Goal: Task Accomplishment & Management: Manage account settings

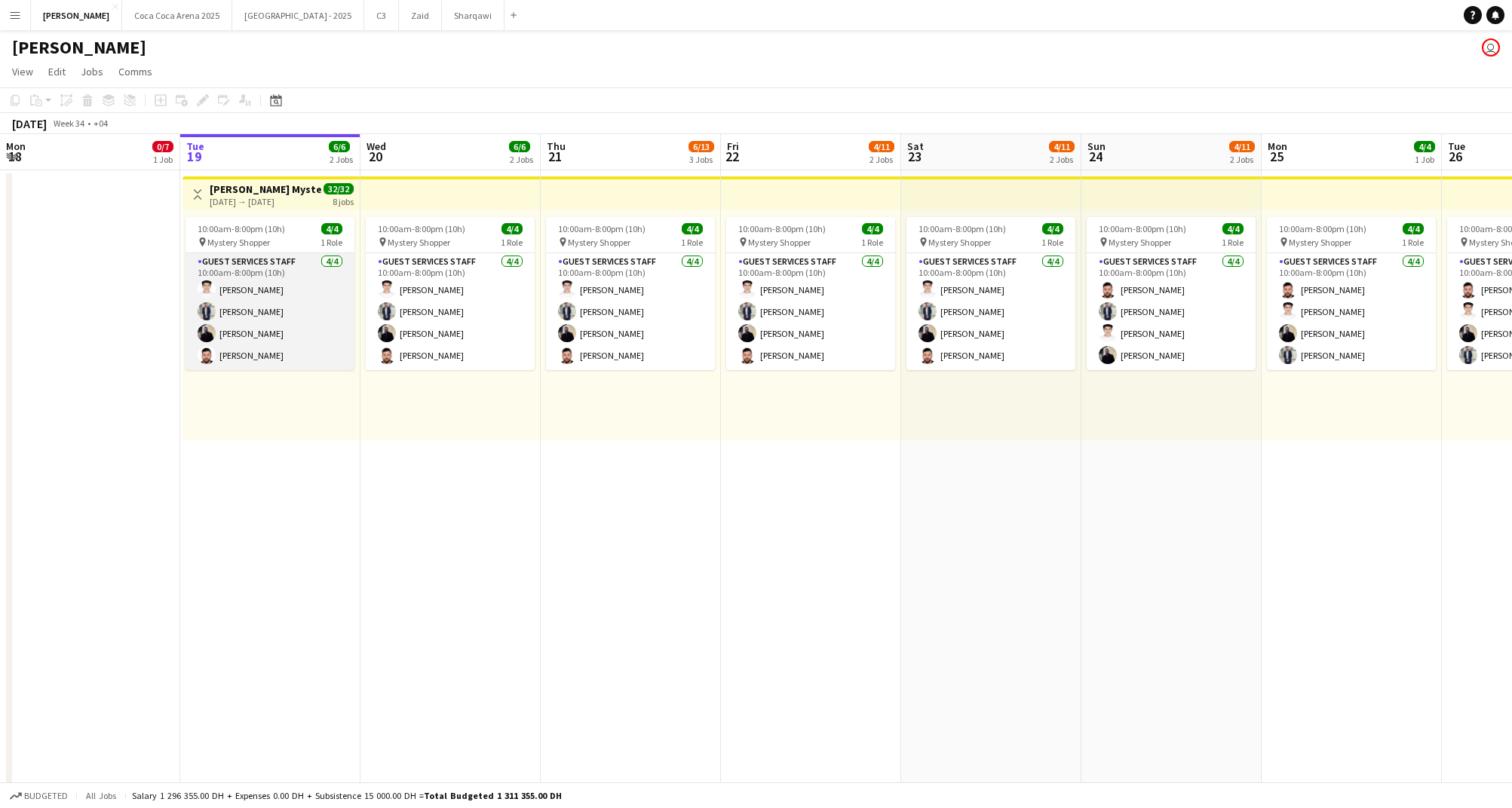
click at [267, 272] on app-card-role "Guest Services Staff [DATE] 10:00am-8:00pm (10h) [PERSON_NAME] [PERSON_NAME] [P…" at bounding box center [270, 312] width 169 height 117
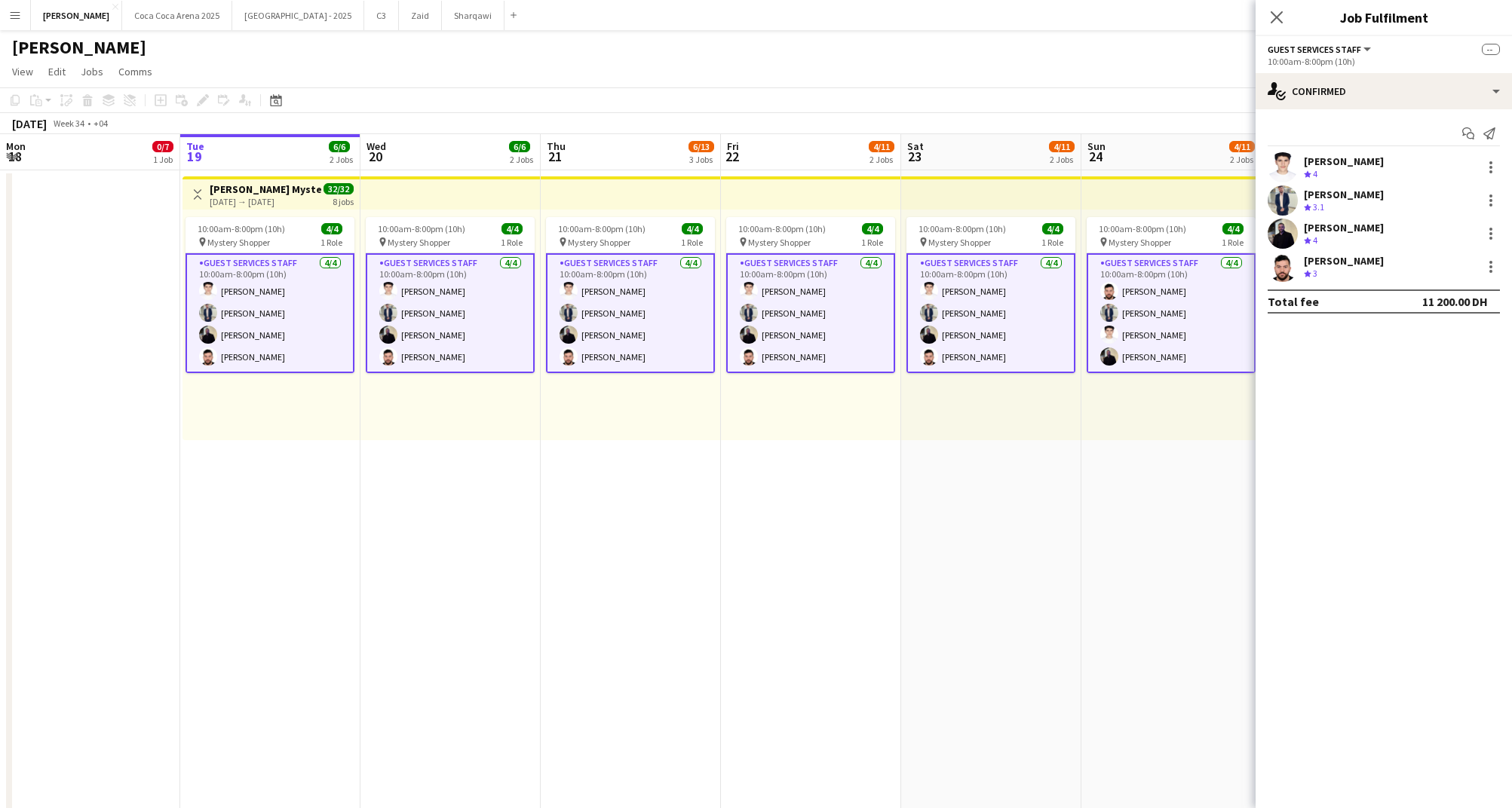
click at [259, 187] on h3 "[PERSON_NAME] Mystery Shopper" at bounding box center [265, 189] width 112 height 13
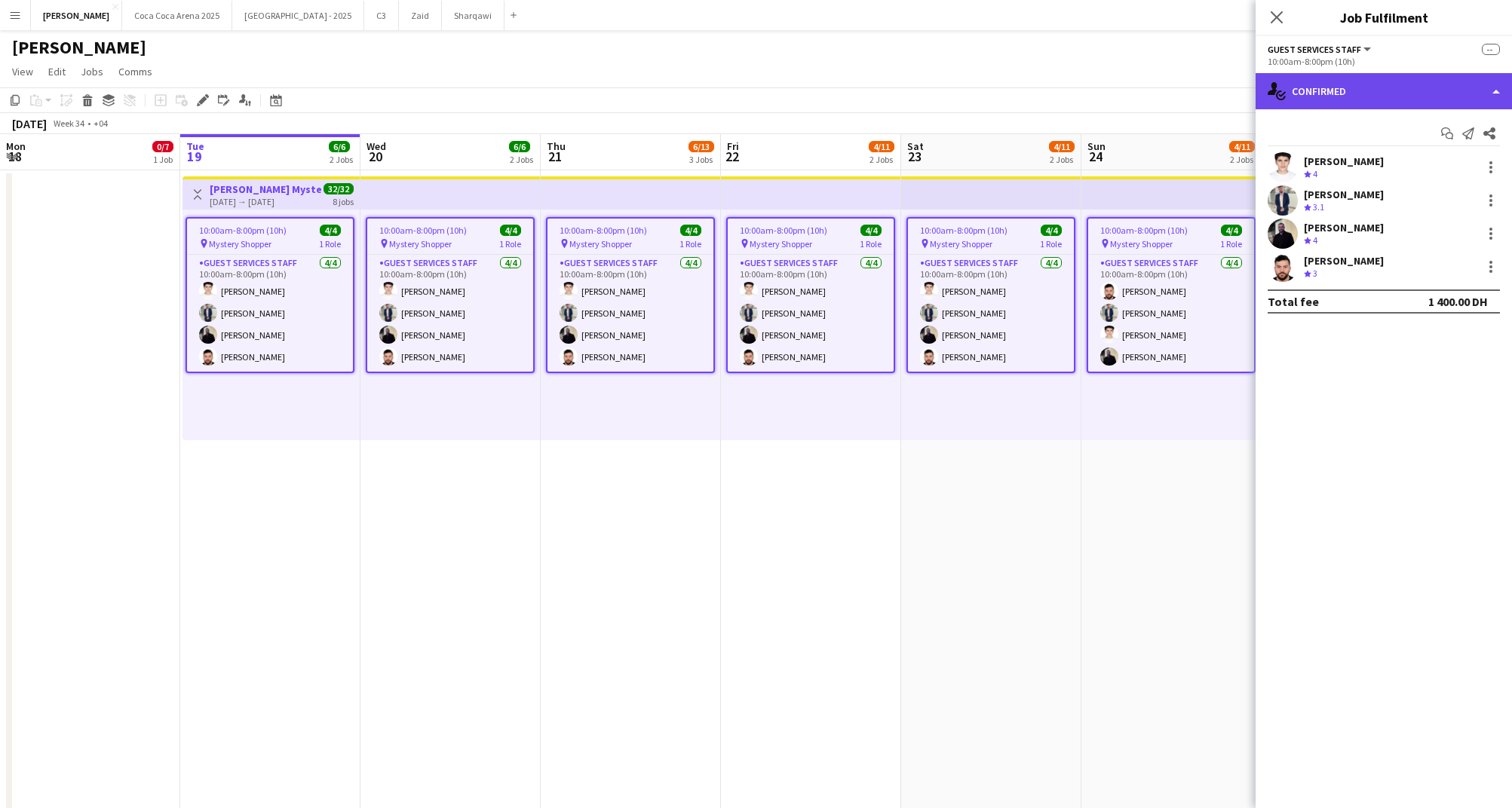
click at [1382, 94] on div "single-neutral-actions-check-2 Confirmed" at bounding box center [1383, 92] width 257 height 36
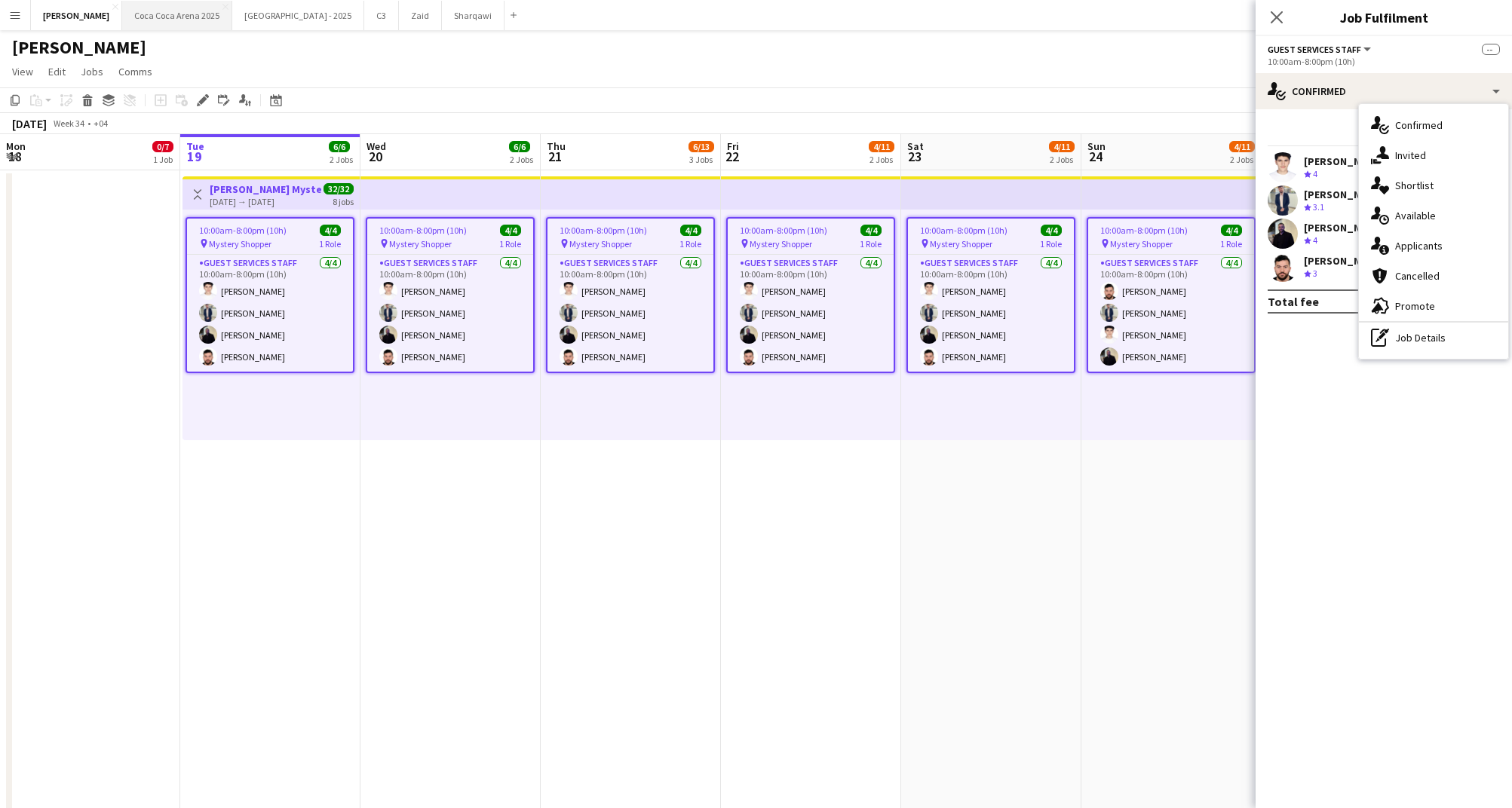
click at [124, 11] on button "[GEOGRAPHIC_DATA] 2025 Close" at bounding box center [177, 15] width 110 height 29
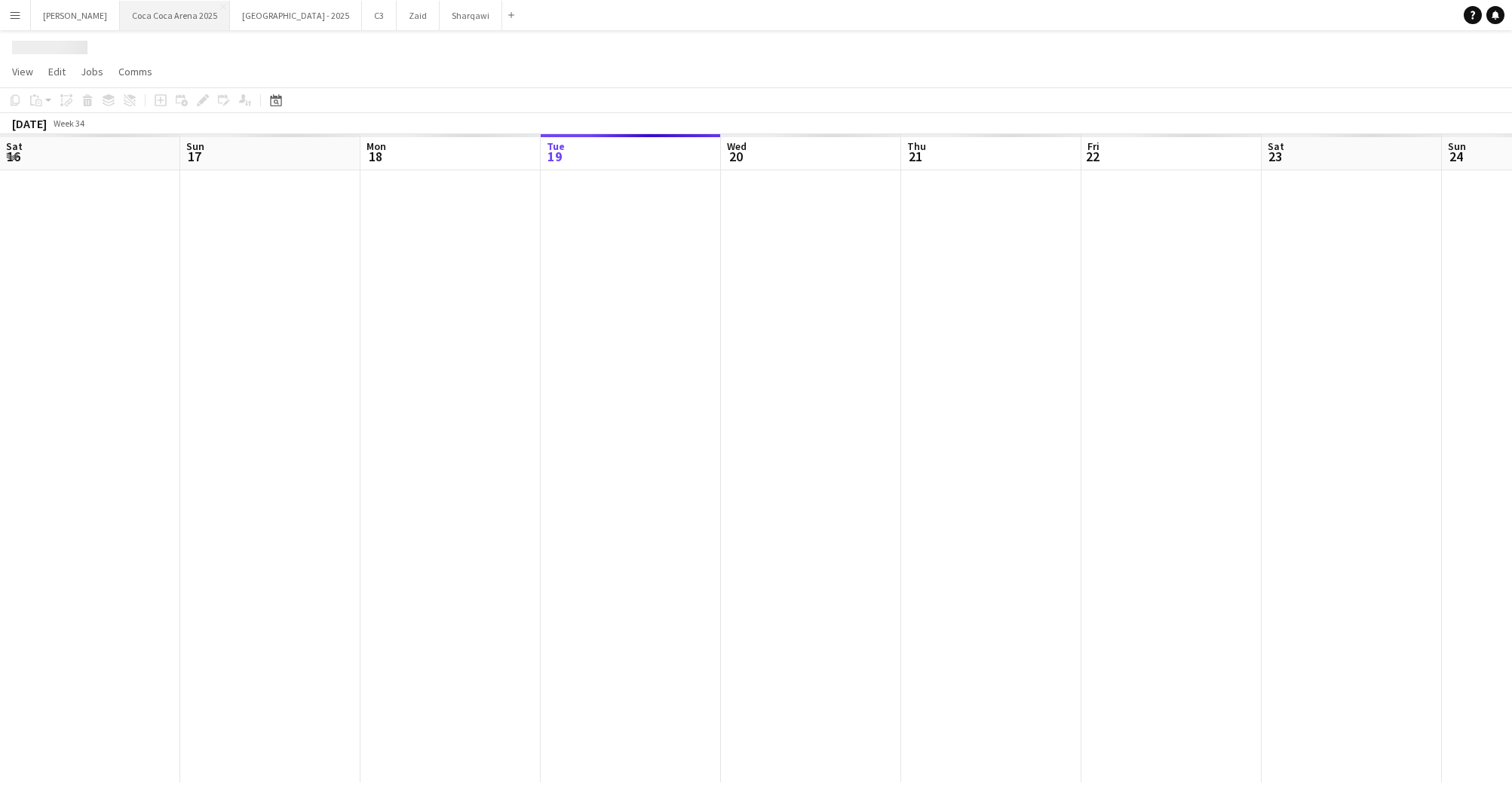
scroll to position [0, 360]
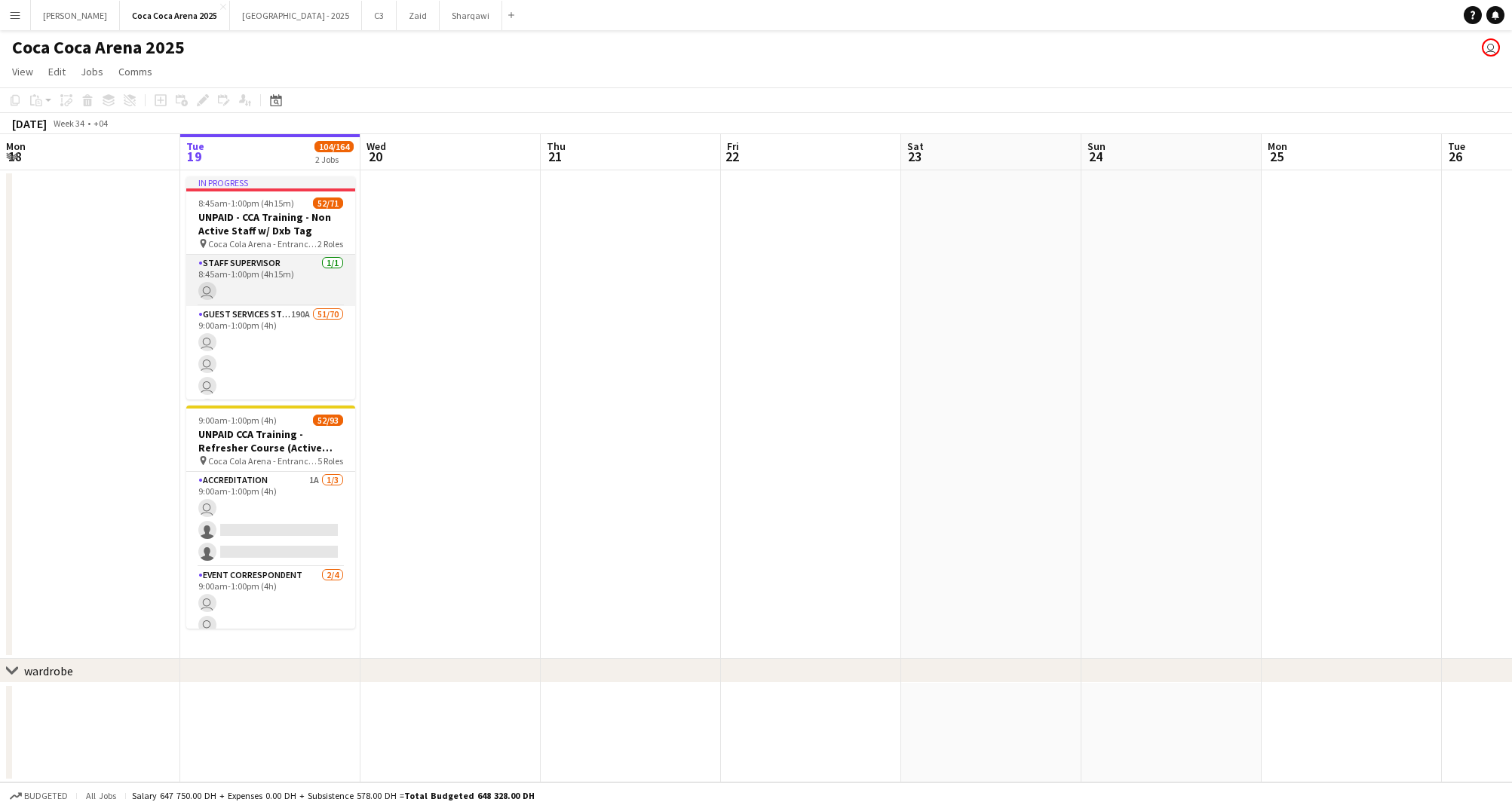
click at [283, 289] on app-card-role "Staff Supervisor [DATE] 8:45am-1:00pm (4h15m) user" at bounding box center [271, 280] width 169 height 51
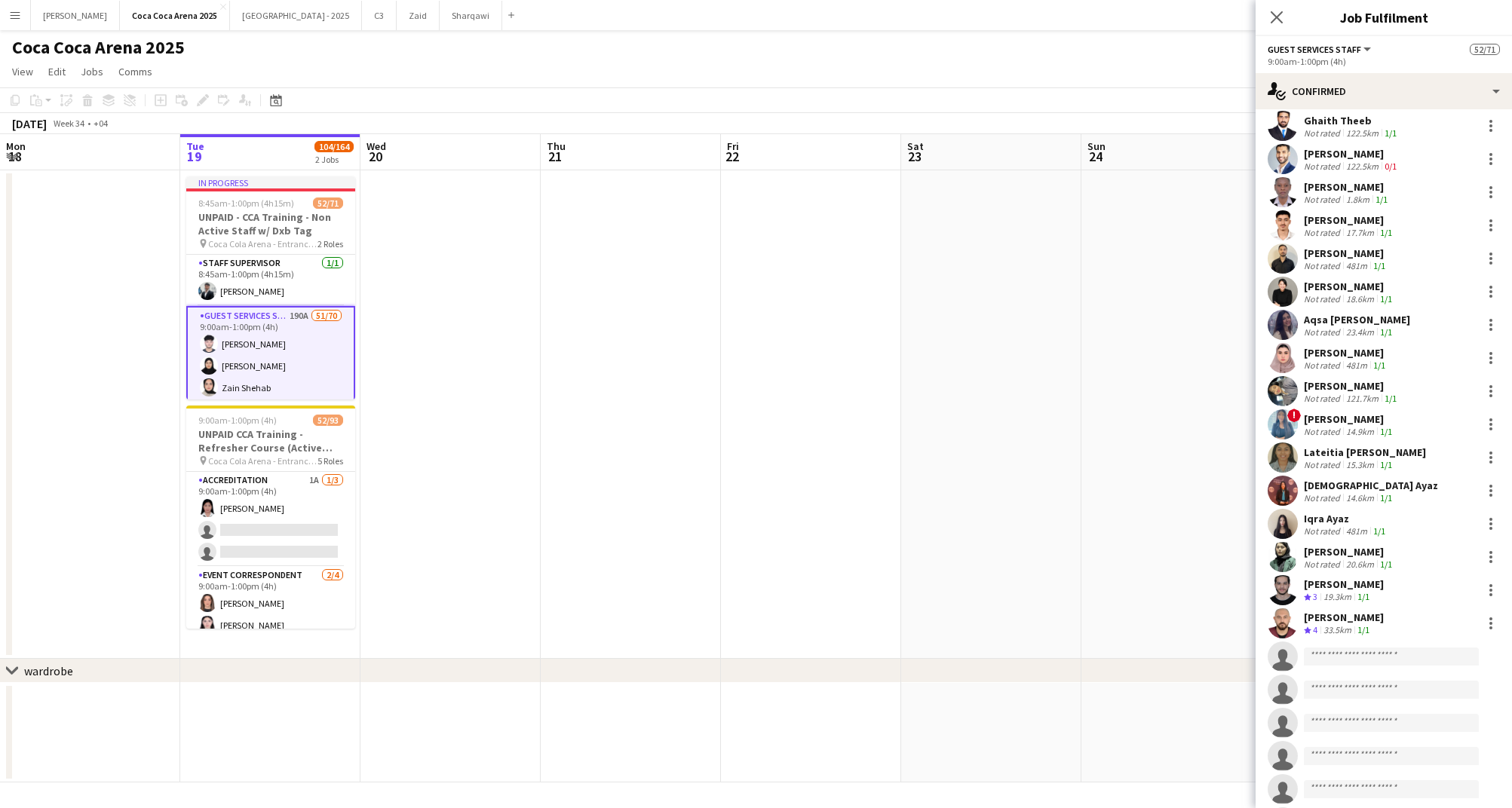
scroll to position [0, 0]
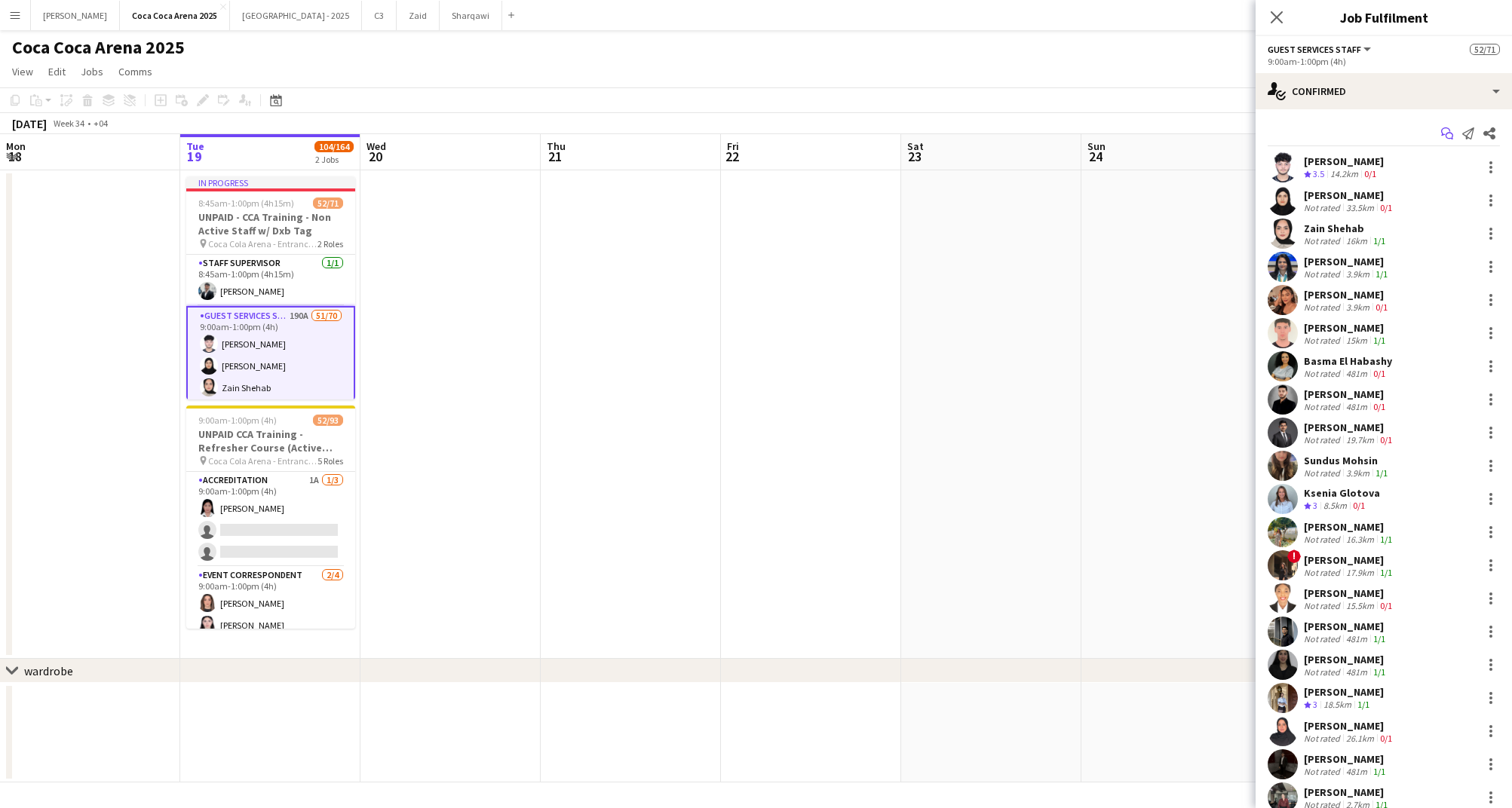
click at [1443, 138] on icon "Start chat" at bounding box center [1446, 133] width 12 height 12
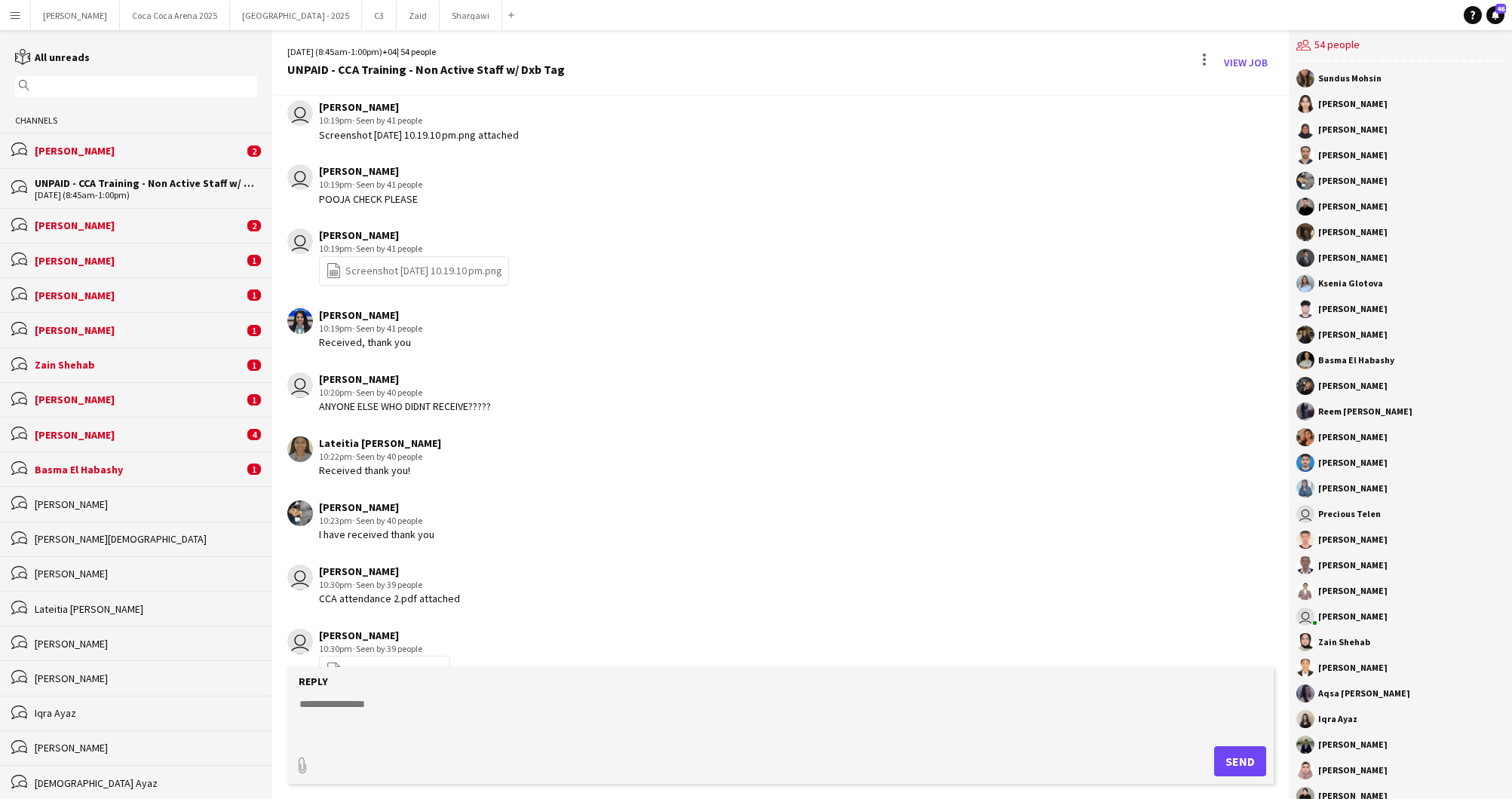
scroll to position [263, 0]
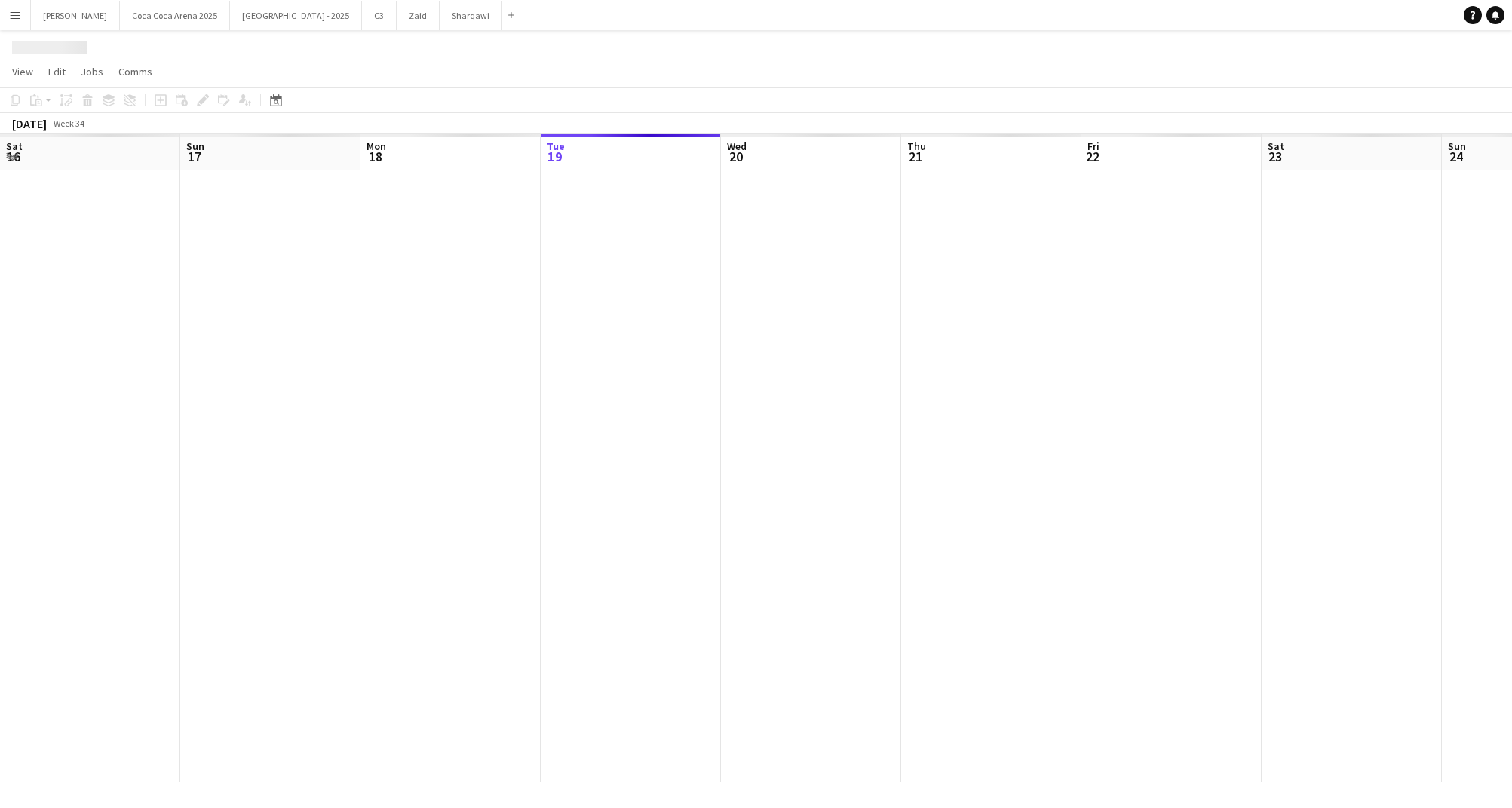
scroll to position [0, 360]
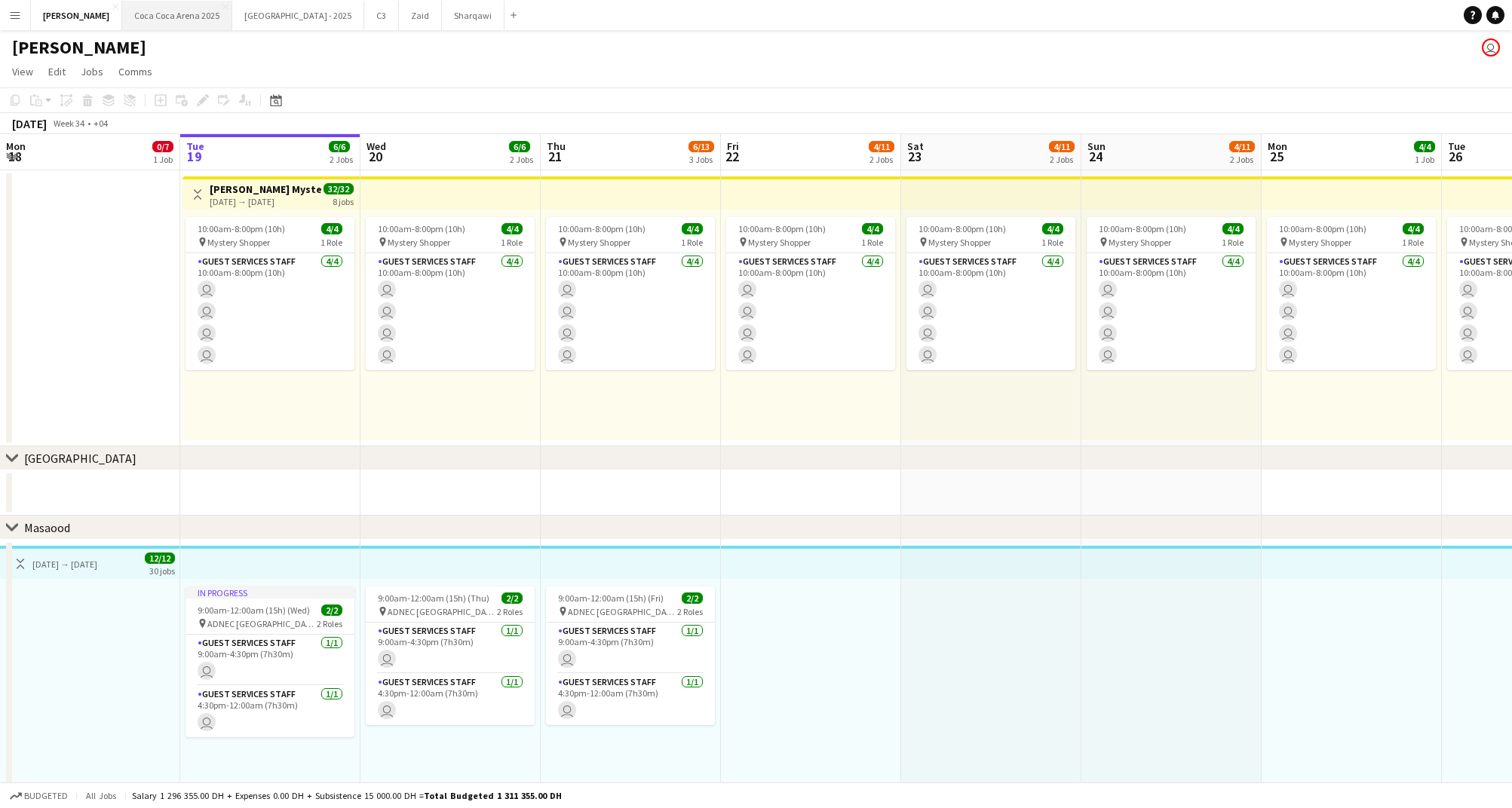
click at [122, 18] on button "[GEOGRAPHIC_DATA] 2025 Close" at bounding box center [177, 15] width 110 height 29
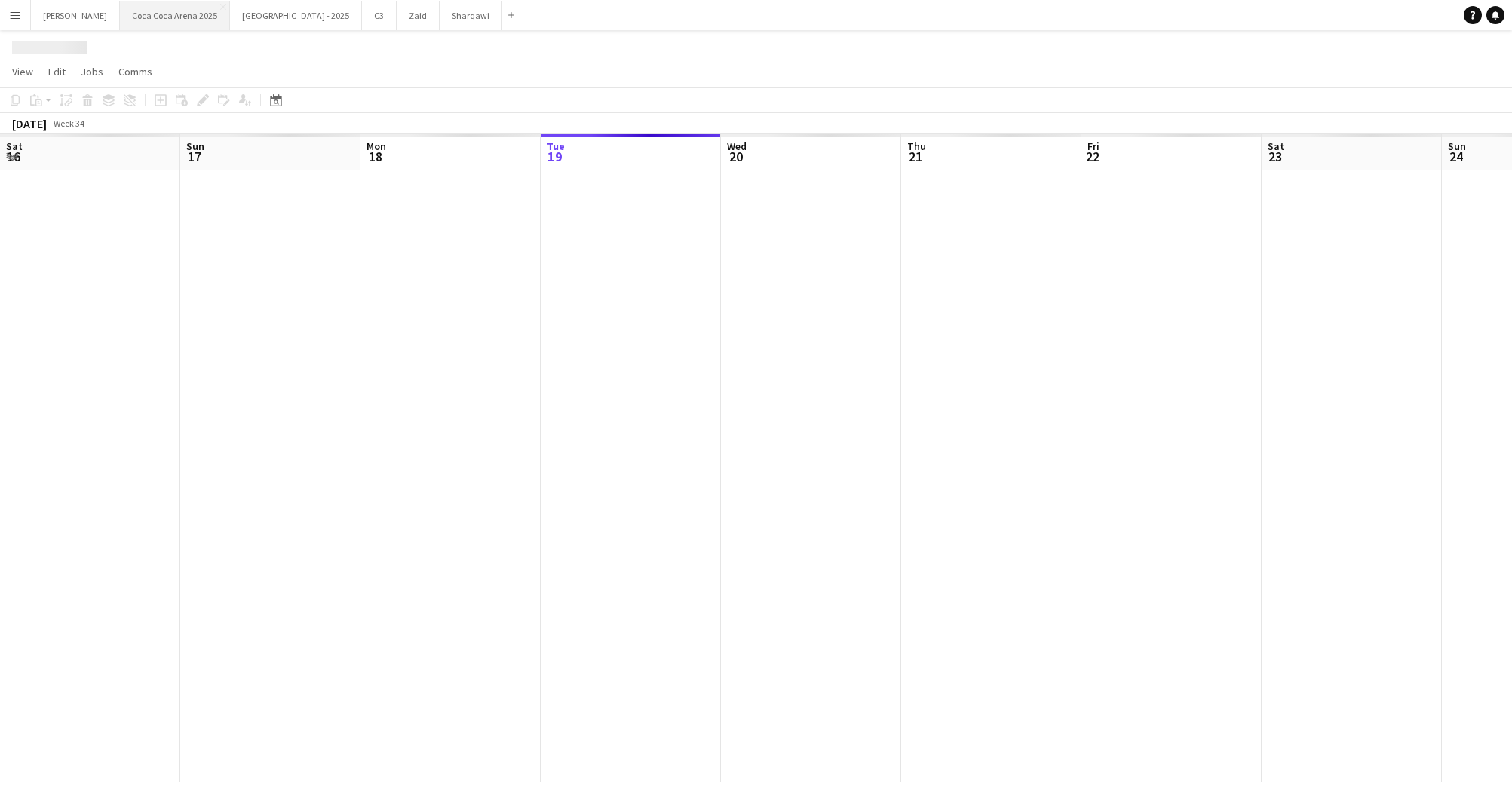
scroll to position [0, 360]
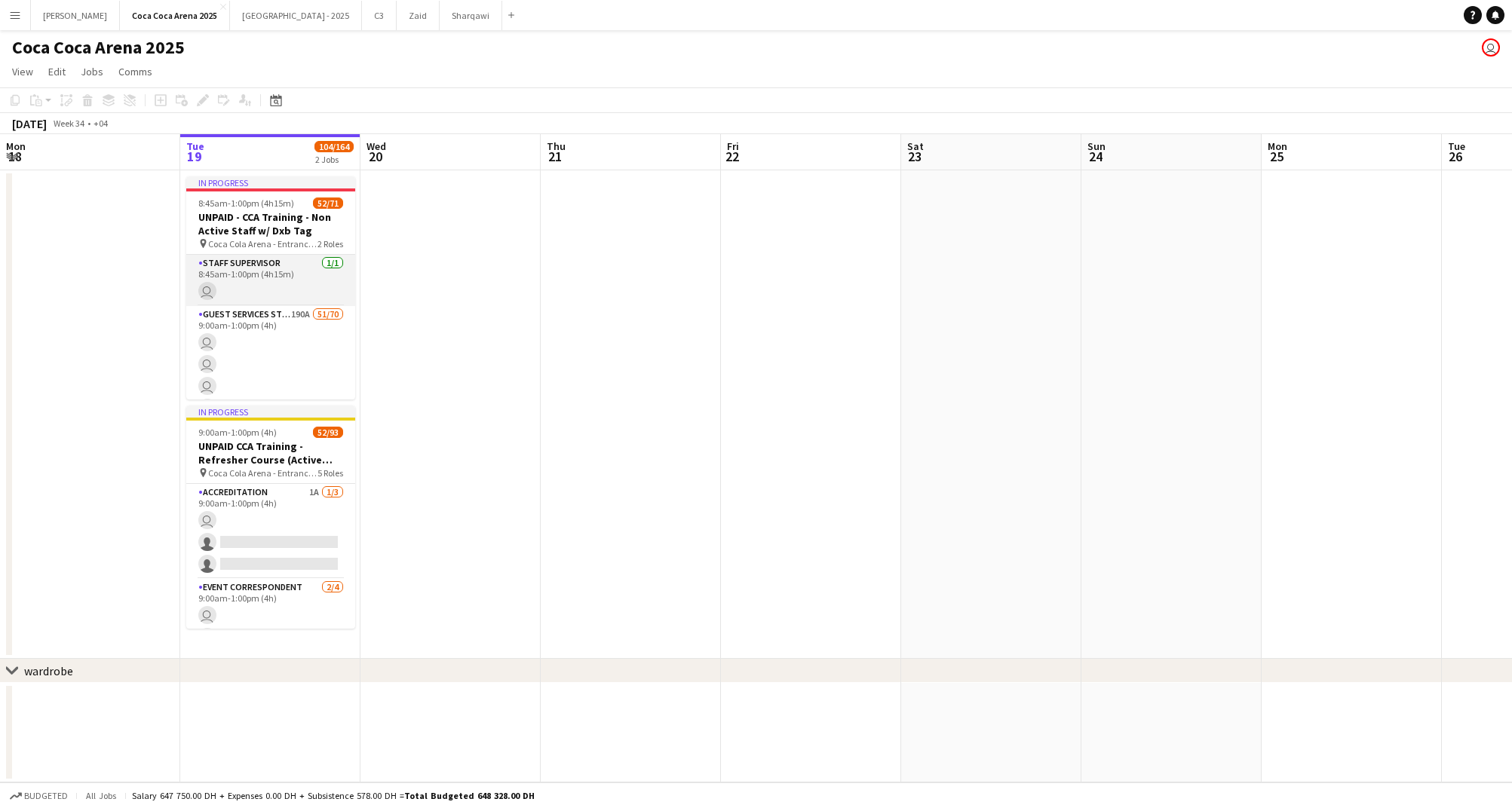
click at [246, 262] on app-card-role "Staff Supervisor [DATE] 8:45am-1:00pm (4h15m) user" at bounding box center [271, 280] width 169 height 51
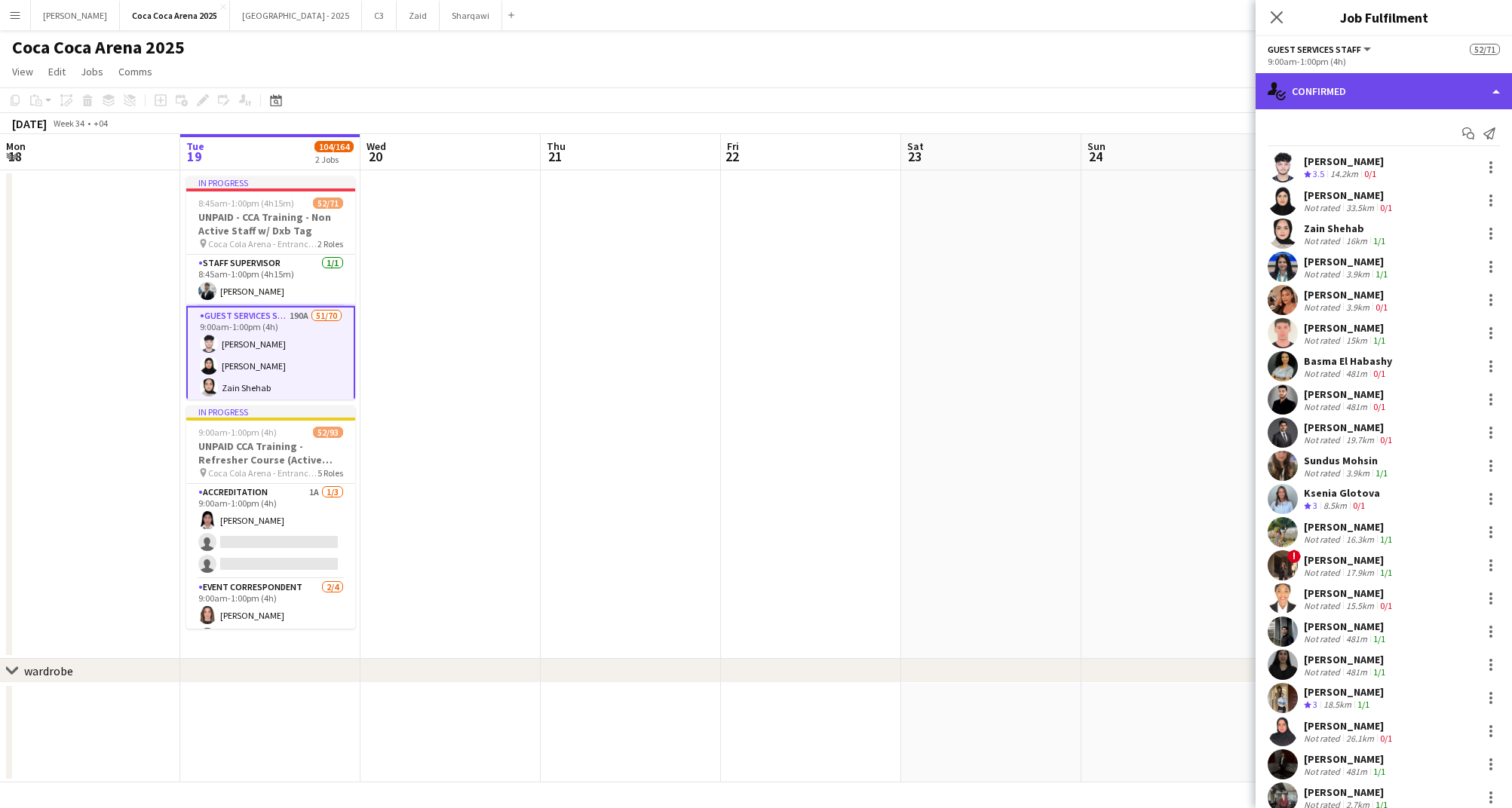
click at [1367, 100] on div "single-neutral-actions-check-2 Confirmed" at bounding box center [1383, 92] width 257 height 36
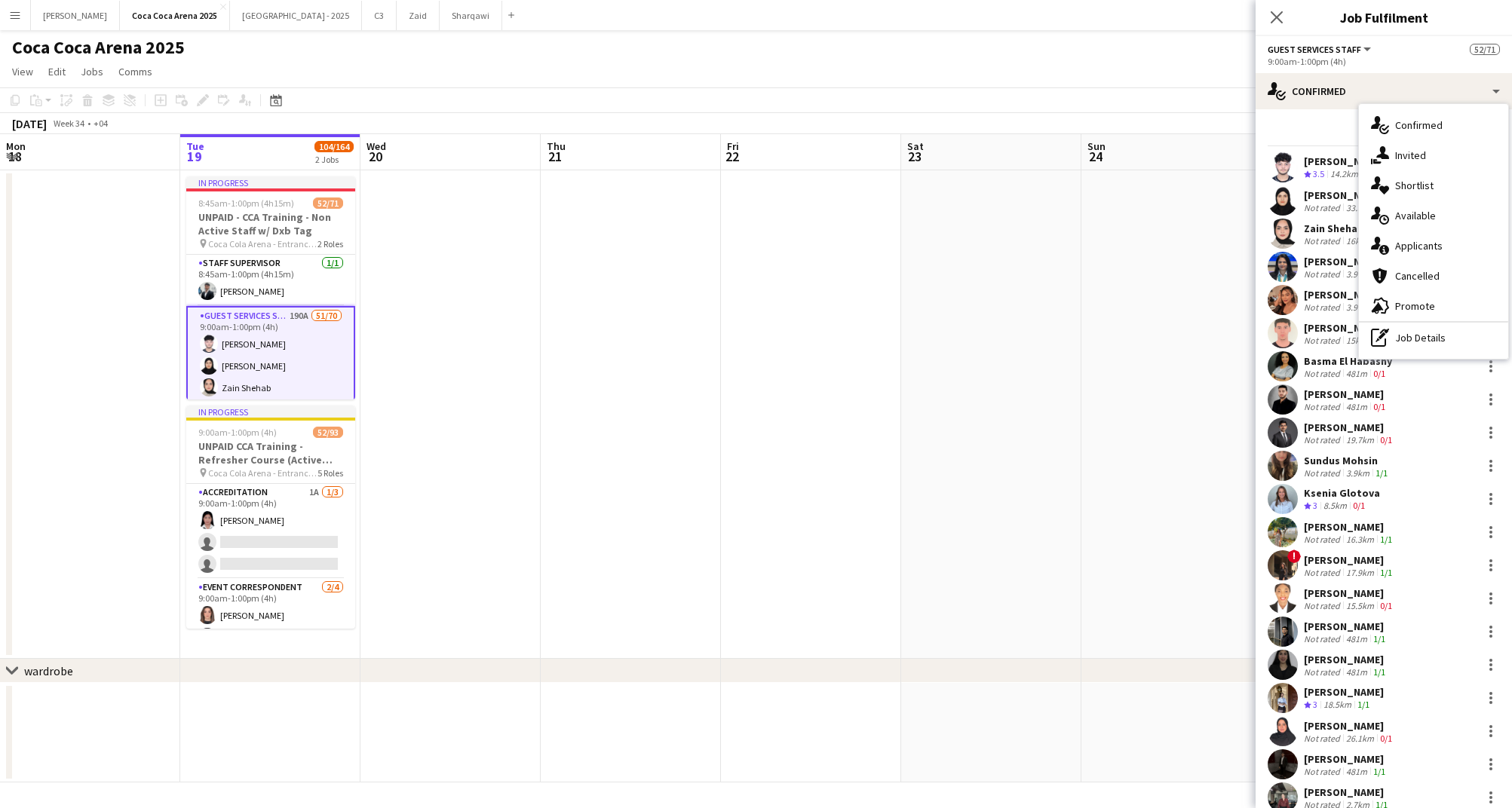
click at [1331, 385] on div "Mohammad Zahid Not rated 481m 0/1" at bounding box center [1383, 400] width 257 height 30
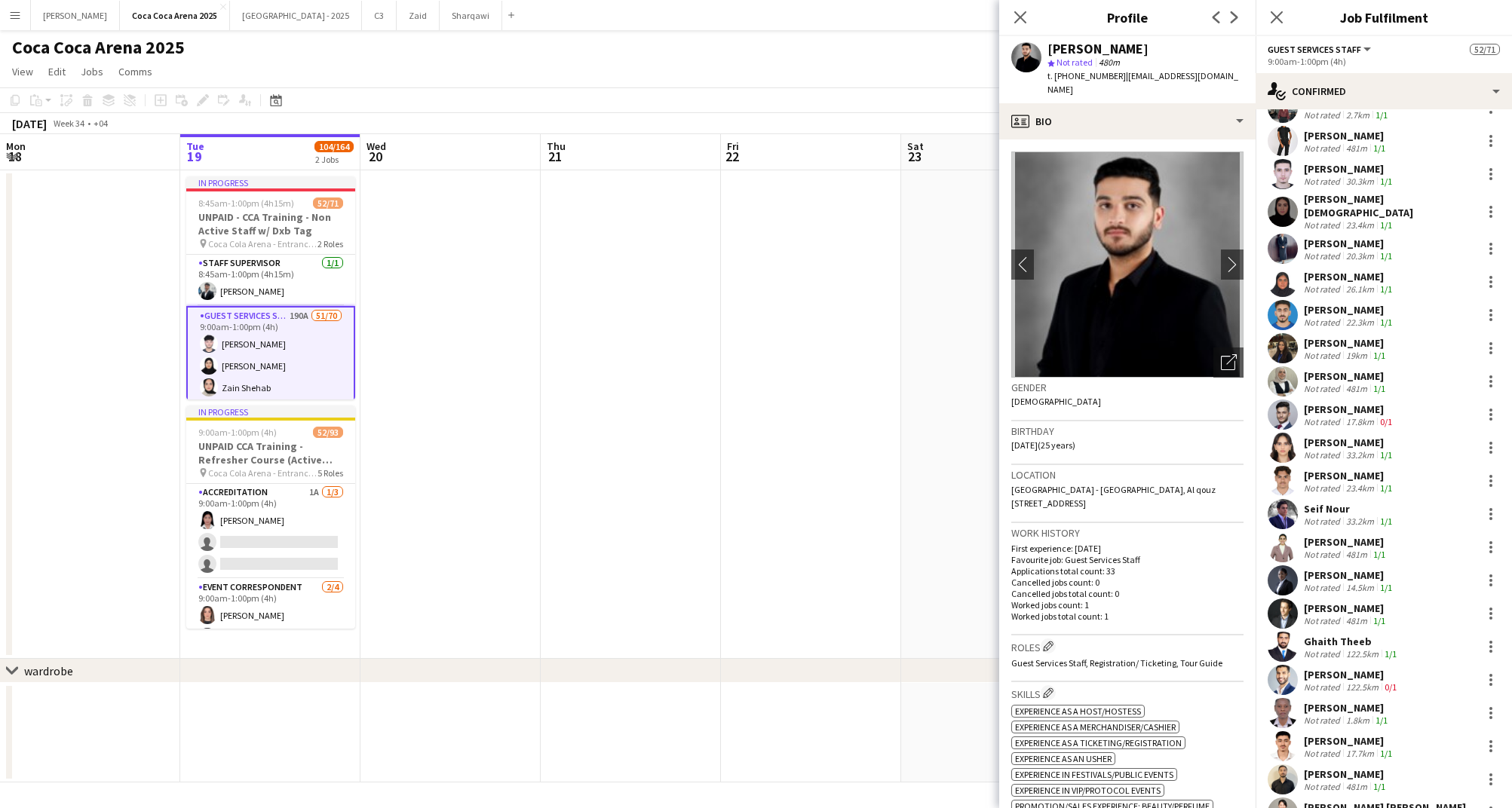
scroll to position [694, 0]
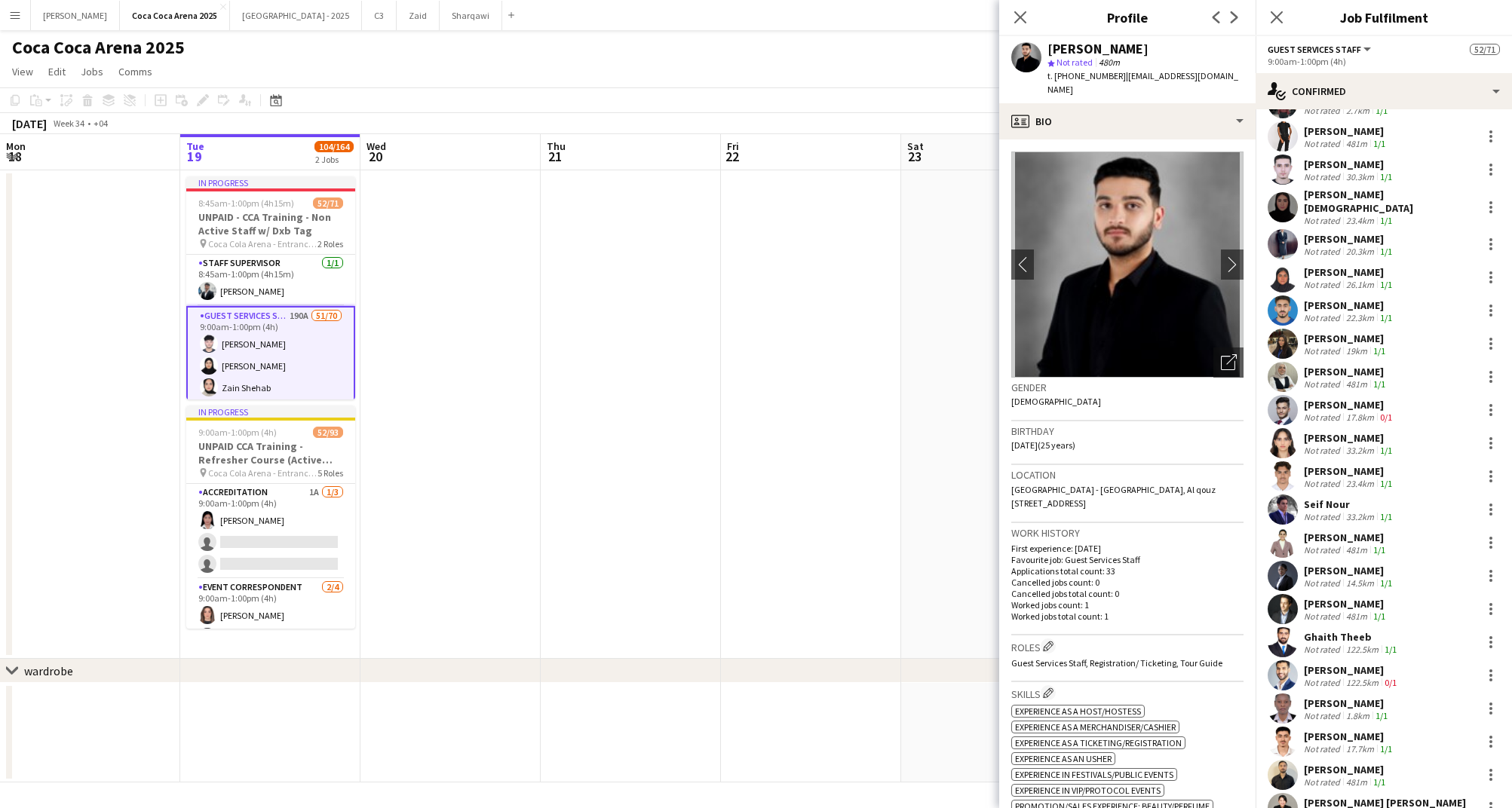
click at [1324, 564] on div "[PERSON_NAME]" at bounding box center [1348, 570] width 91 height 13
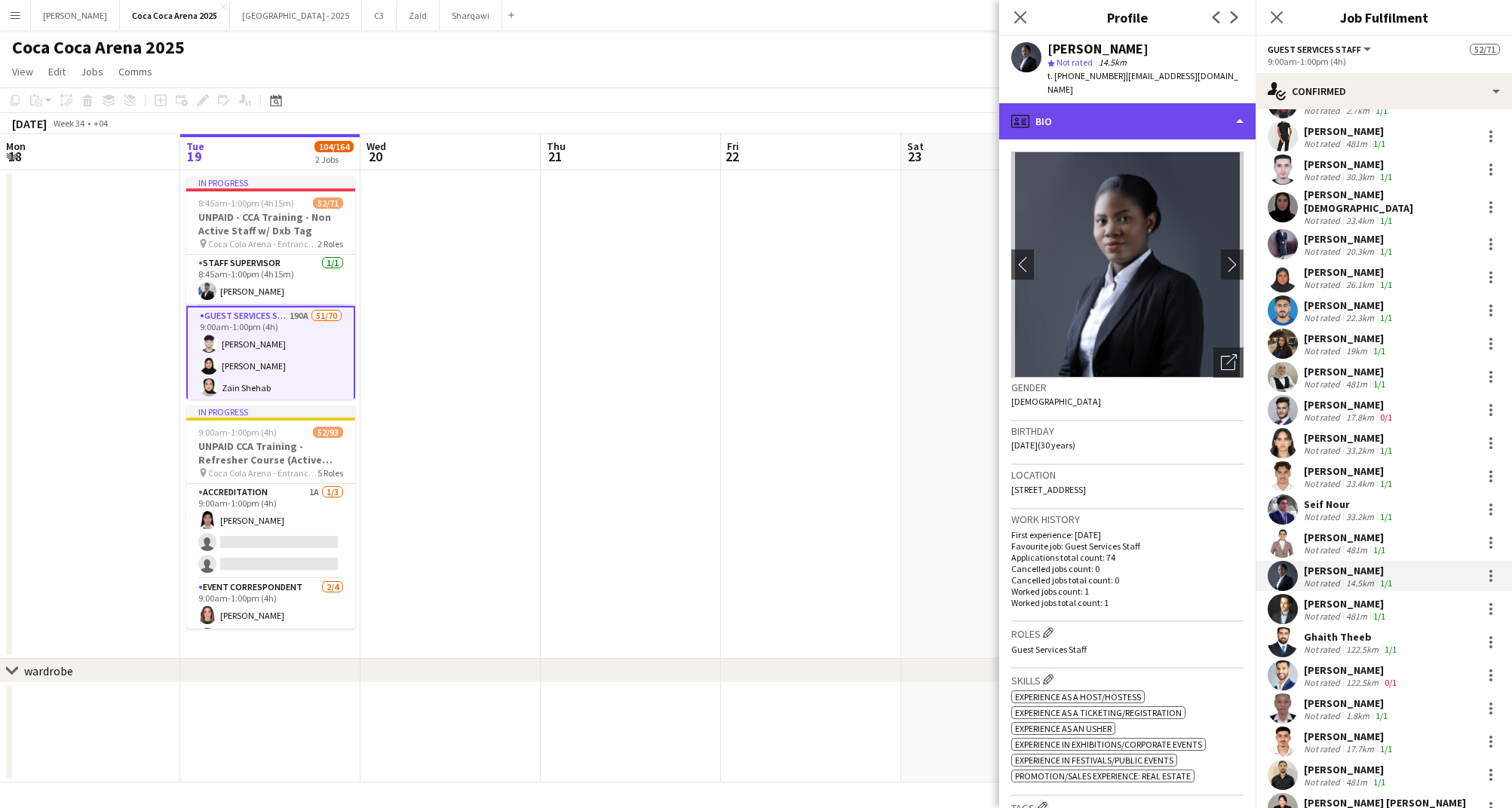
click at [1112, 120] on div "profile Bio" at bounding box center [1127, 122] width 257 height 36
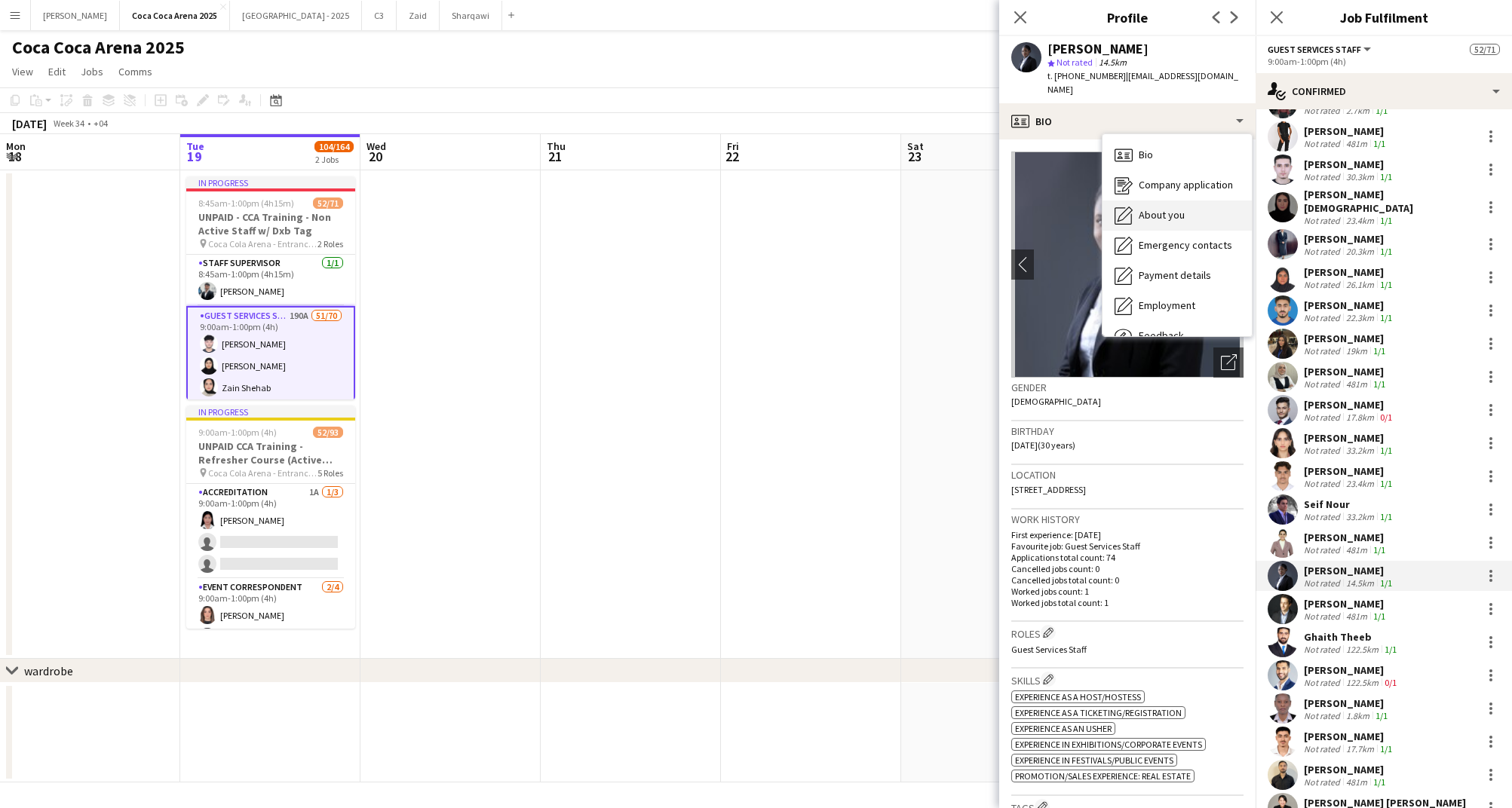
click at [1148, 208] on span "About you" at bounding box center [1161, 214] width 46 height 13
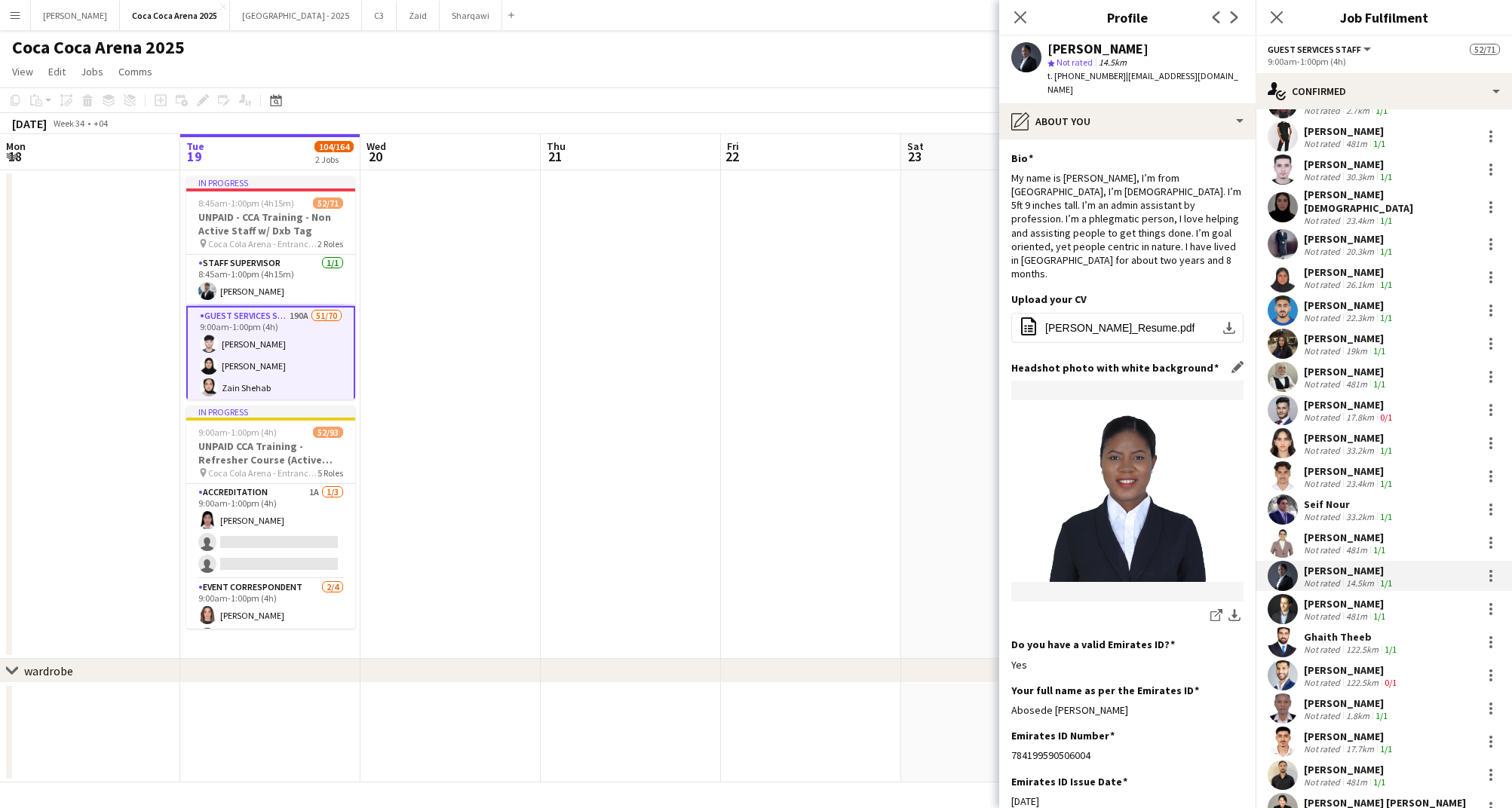
scroll to position [117, 0]
